Goal: Task Accomplishment & Management: Use online tool/utility

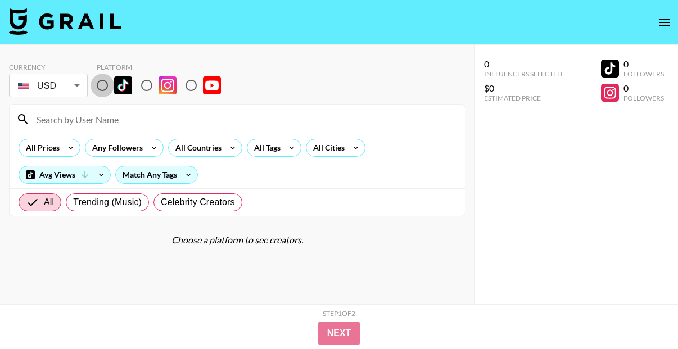
click at [101, 85] on input "radio" at bounding box center [103, 86] width 24 height 24
radio input "true"
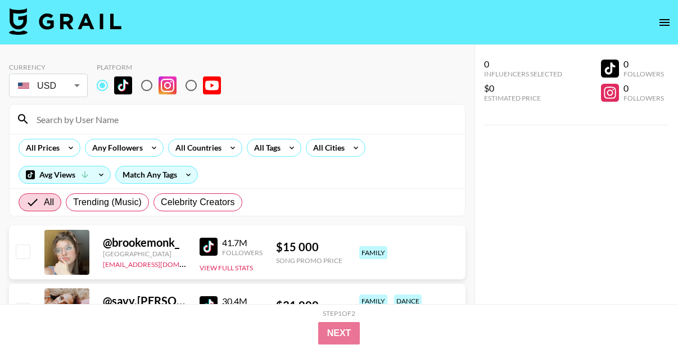
click at [107, 110] on div at bounding box center [237, 119] width 455 height 29
click at [102, 121] on input at bounding box center [244, 119] width 428 height 18
paste input "[URL][DOMAIN_NAME]"
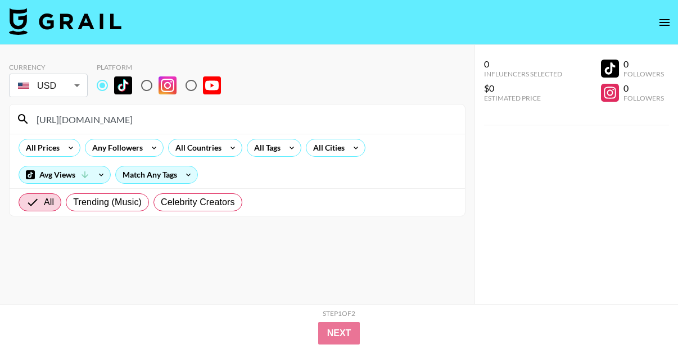
drag, startPoint x: 141, startPoint y: 119, endPoint x: 40, endPoint y: 118, distance: 100.1
click at [41, 118] on input "[URL][DOMAIN_NAME]" at bounding box center [244, 119] width 428 height 18
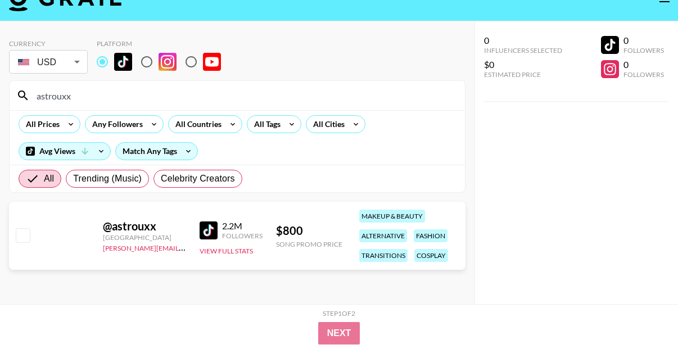
scroll to position [25, 0]
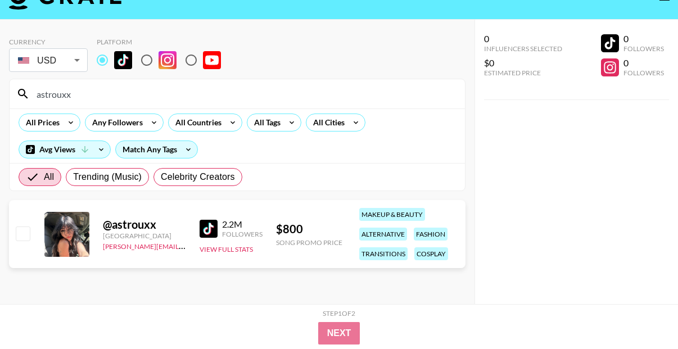
type input "astrouxx"
copy div "@ astrouxx"
drag, startPoint x: 168, startPoint y: 225, endPoint x: 105, endPoint y: 225, distance: 63.5
click at [105, 225] on div "@ astrouxx" at bounding box center [144, 225] width 83 height 14
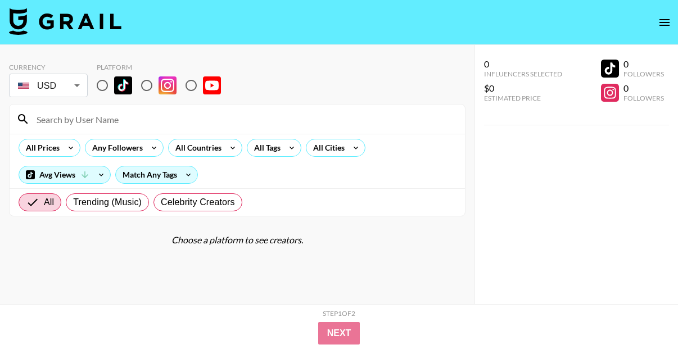
click at [114, 122] on input at bounding box center [244, 119] width 428 height 18
paste input "@kkoroba"
click at [43, 119] on input "@kkoroba" at bounding box center [244, 119] width 428 height 18
type input "kkoroba"
click at [107, 76] on input "radio" at bounding box center [103, 86] width 24 height 24
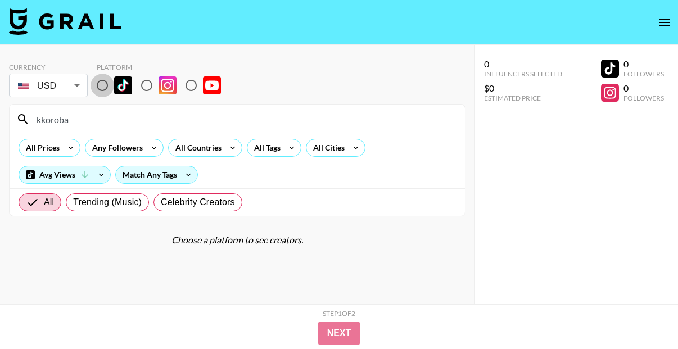
radio input "true"
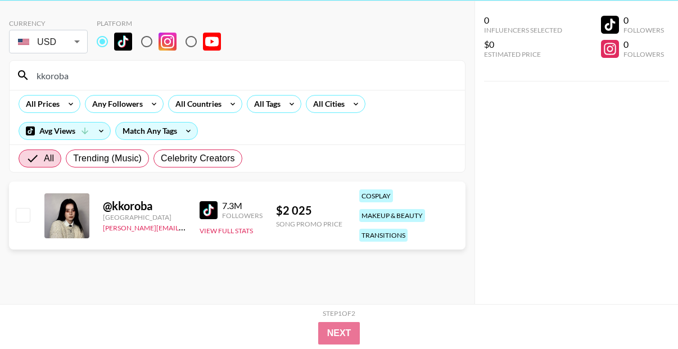
scroll to position [45, 0]
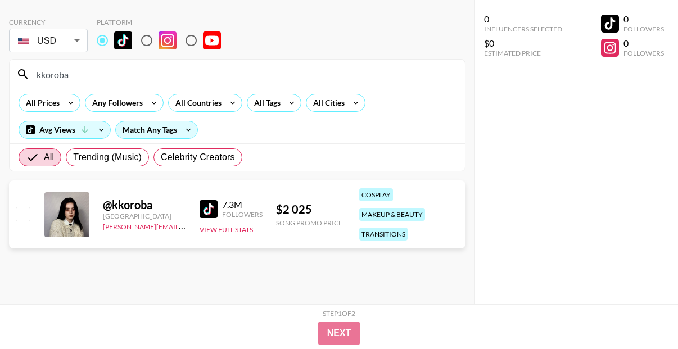
click at [211, 210] on img at bounding box center [209, 209] width 18 height 18
